Goal: Register for event/course

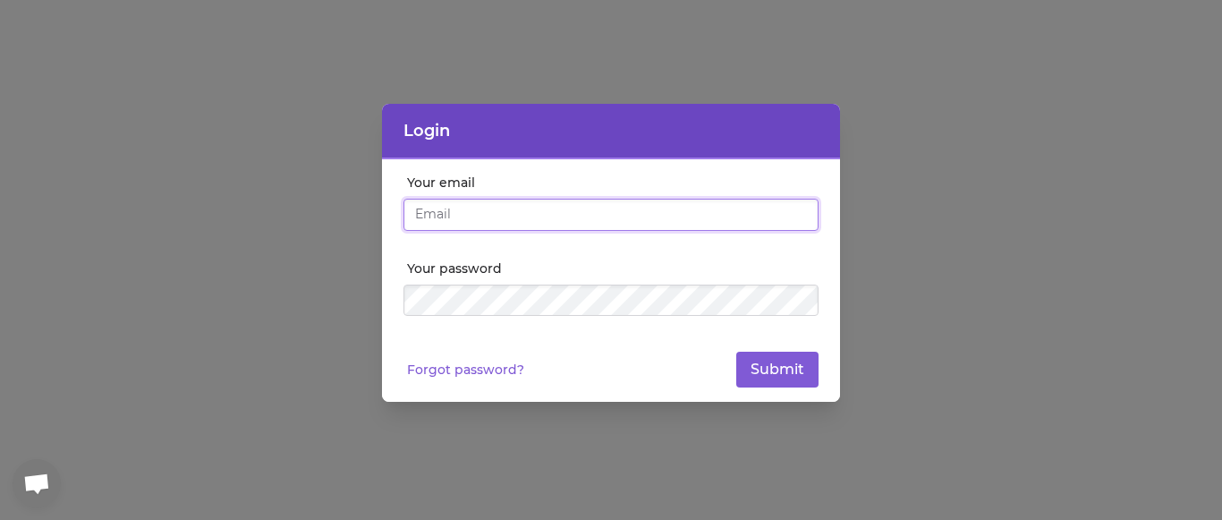
click at [514, 219] on input "Your email" at bounding box center [611, 215] width 415 height 32
type input "[PERSON_NAME][EMAIL_ADDRESS][DOMAIN_NAME]"
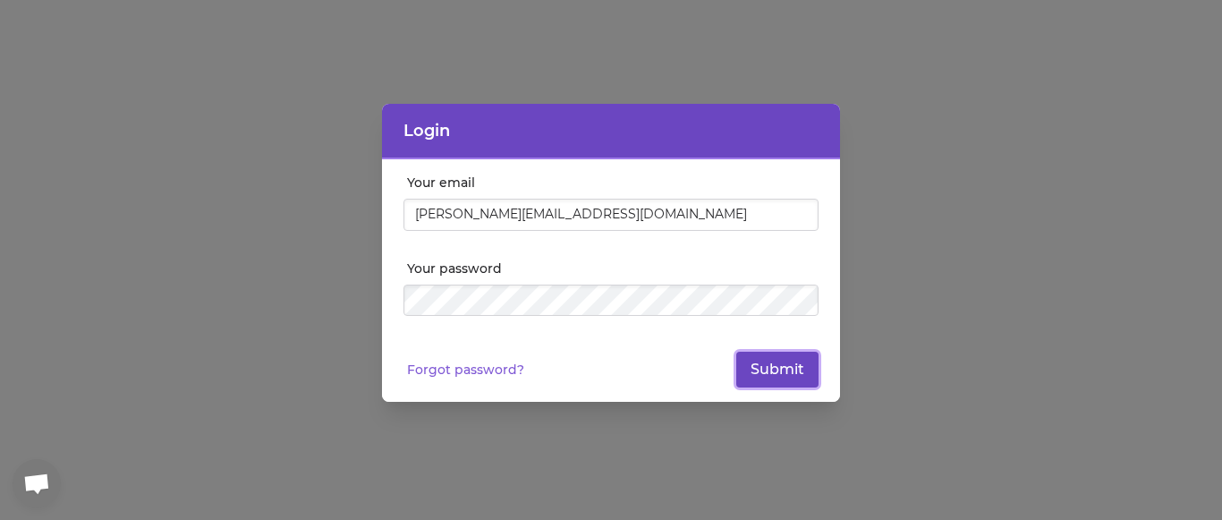
click at [766, 372] on button "Submit" at bounding box center [777, 370] width 82 height 36
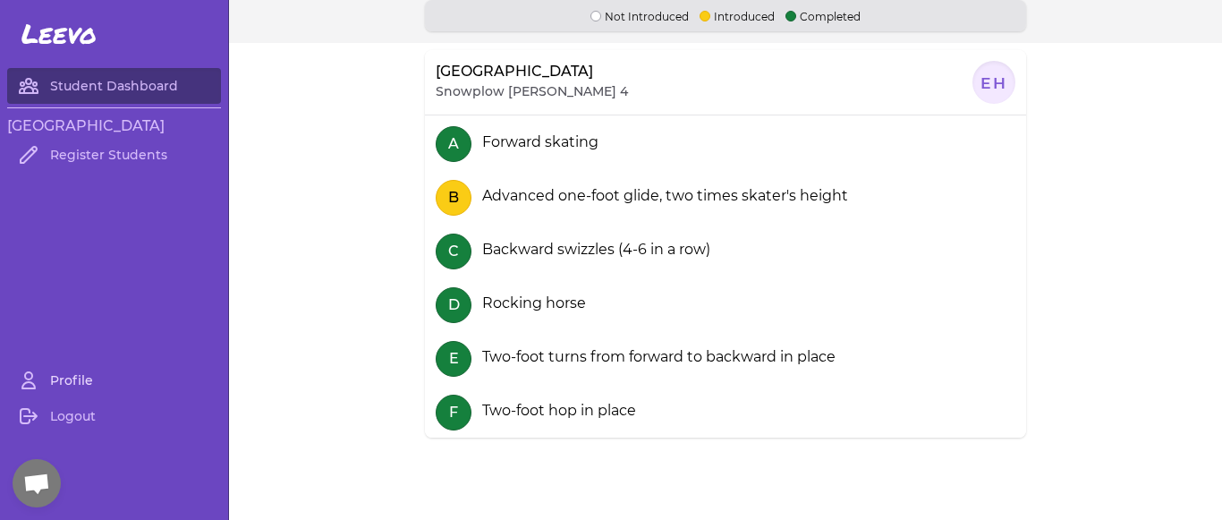
click at [71, 376] on link "Profile" at bounding box center [114, 380] width 214 height 36
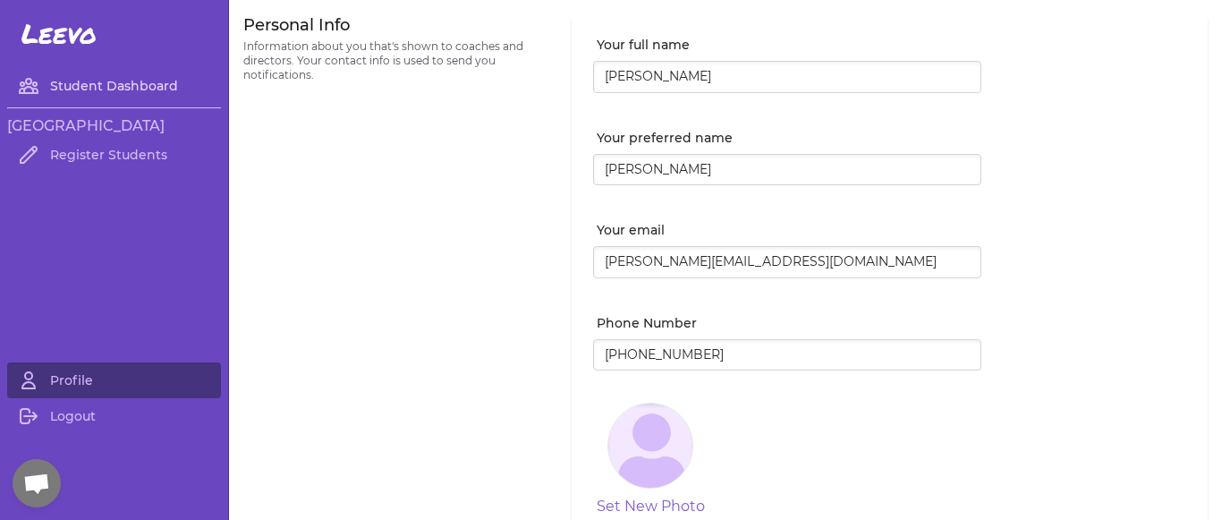
click at [122, 83] on link "Student Dashboard" at bounding box center [114, 86] width 214 height 36
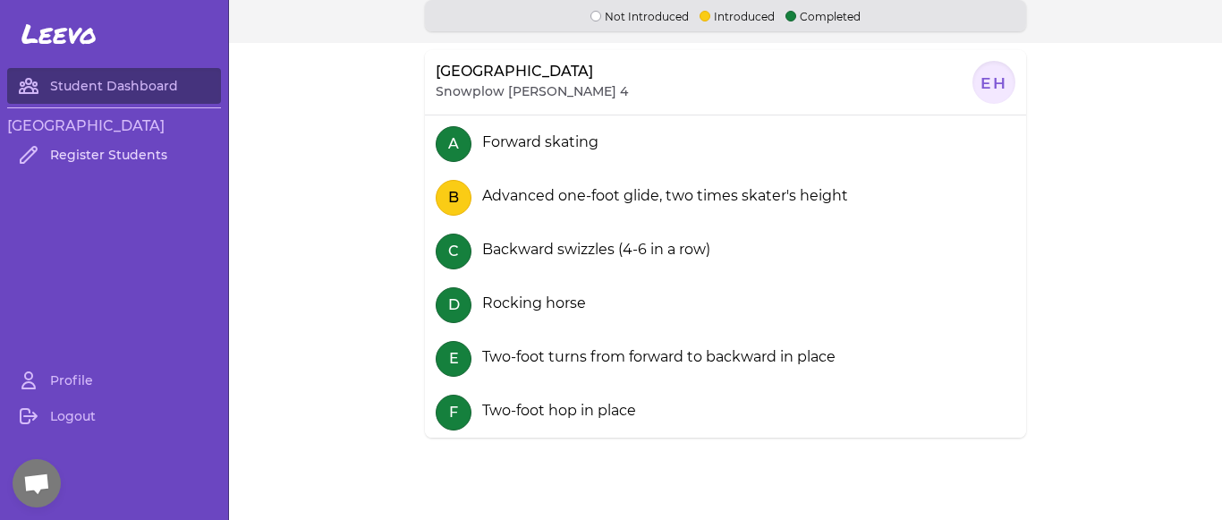
click at [116, 149] on link "Register Students" at bounding box center [114, 155] width 214 height 36
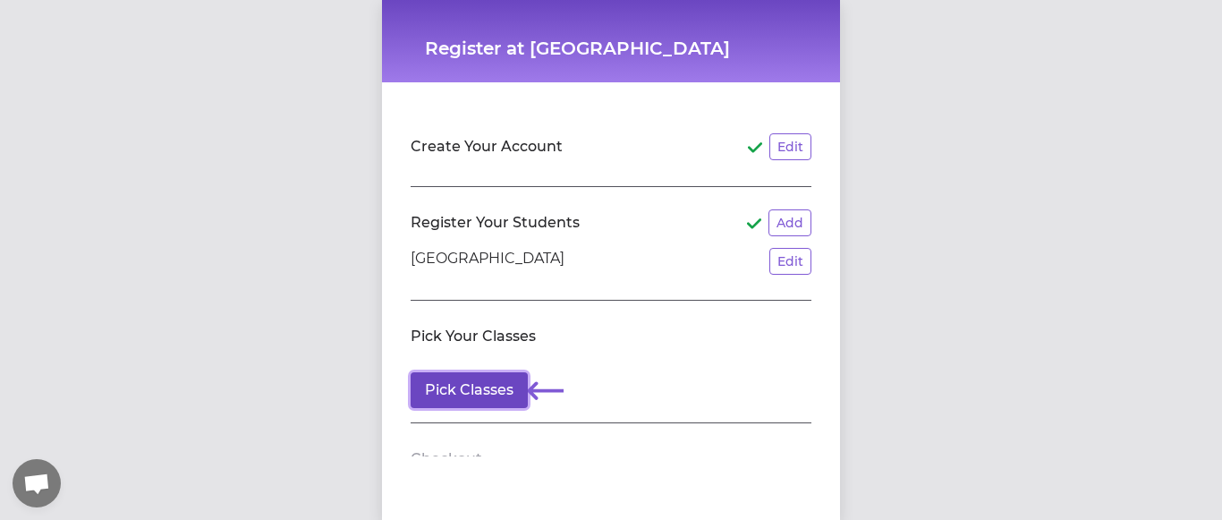
click at [465, 386] on button "Pick Classes" at bounding box center [469, 390] width 117 height 36
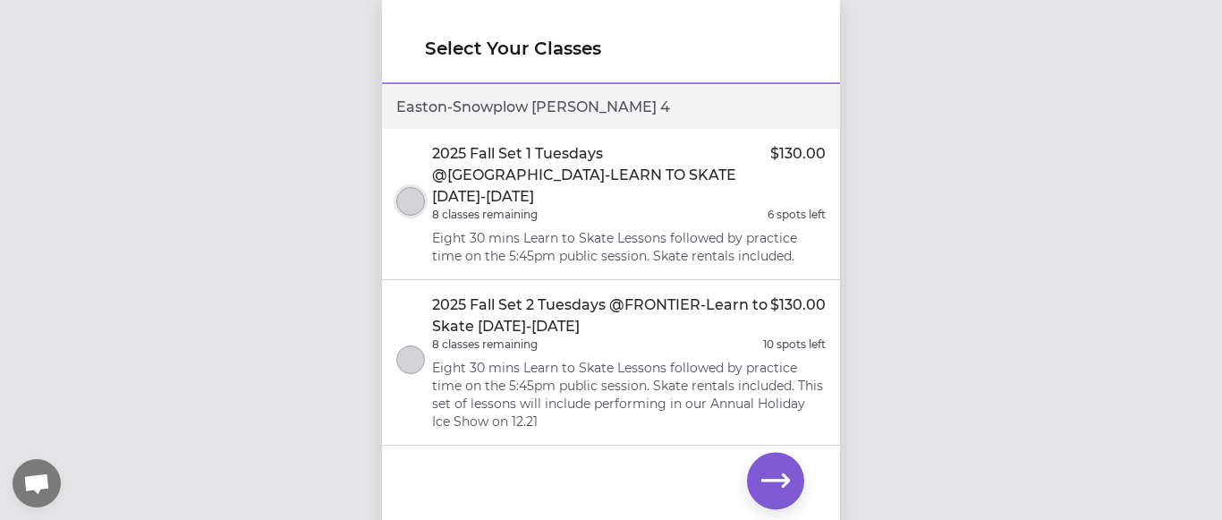
click at [414, 190] on button "select class" at bounding box center [410, 201] width 29 height 29
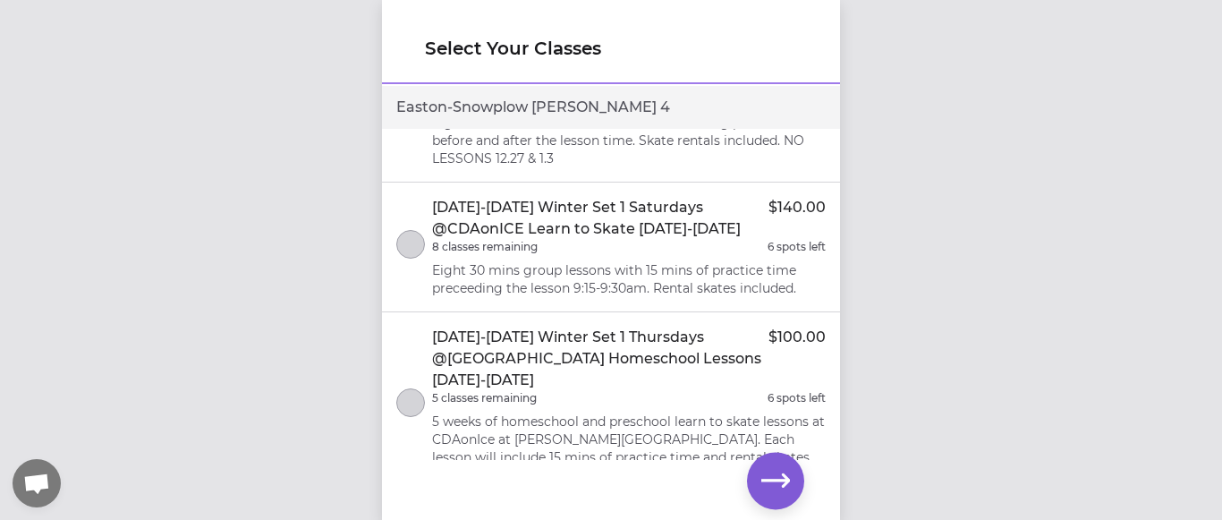
scroll to position [741, 0]
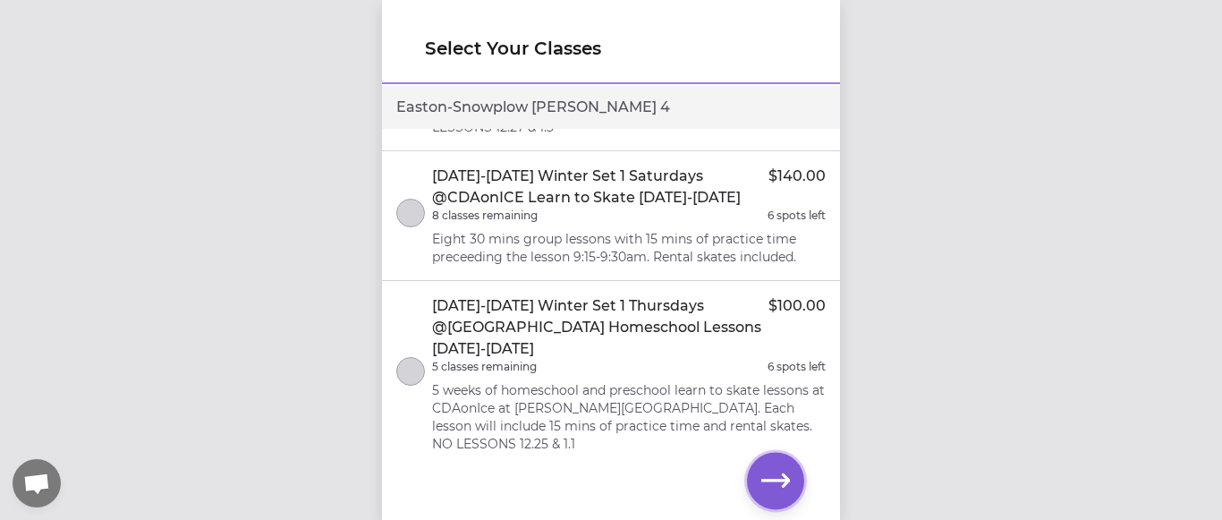
click at [778, 489] on icon "button" at bounding box center [775, 480] width 29 height 29
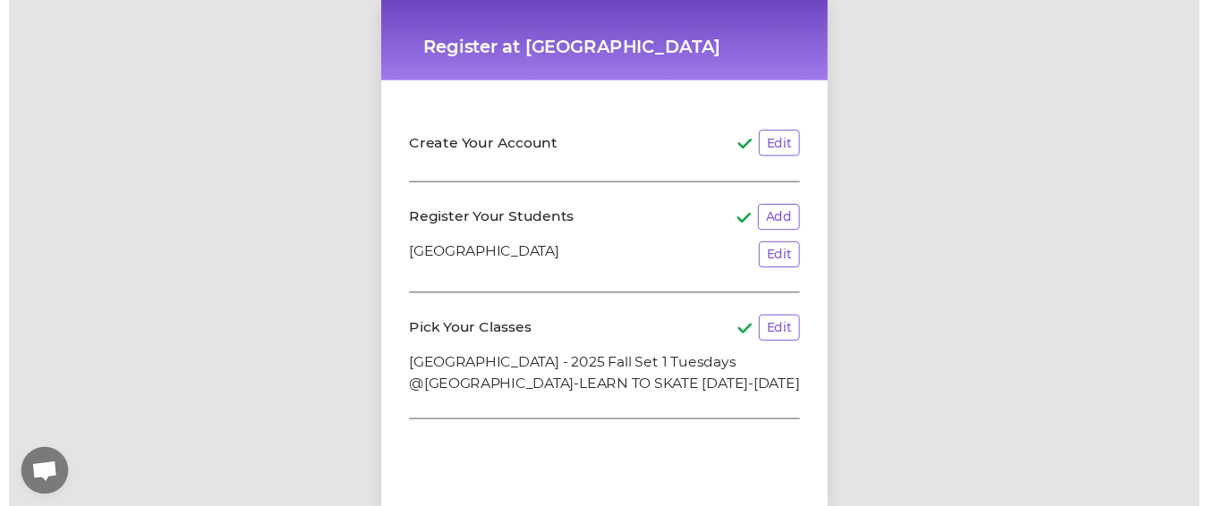
scroll to position [123, 0]
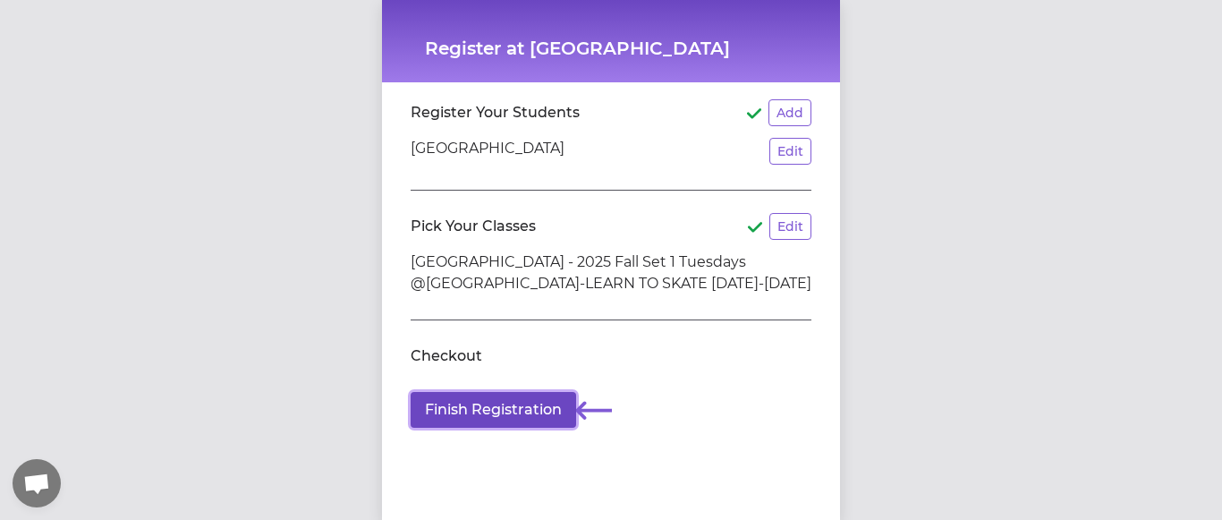
click at [515, 392] on button "Finish Registration" at bounding box center [494, 410] width 166 height 36
